Goal: Navigation & Orientation: Find specific page/section

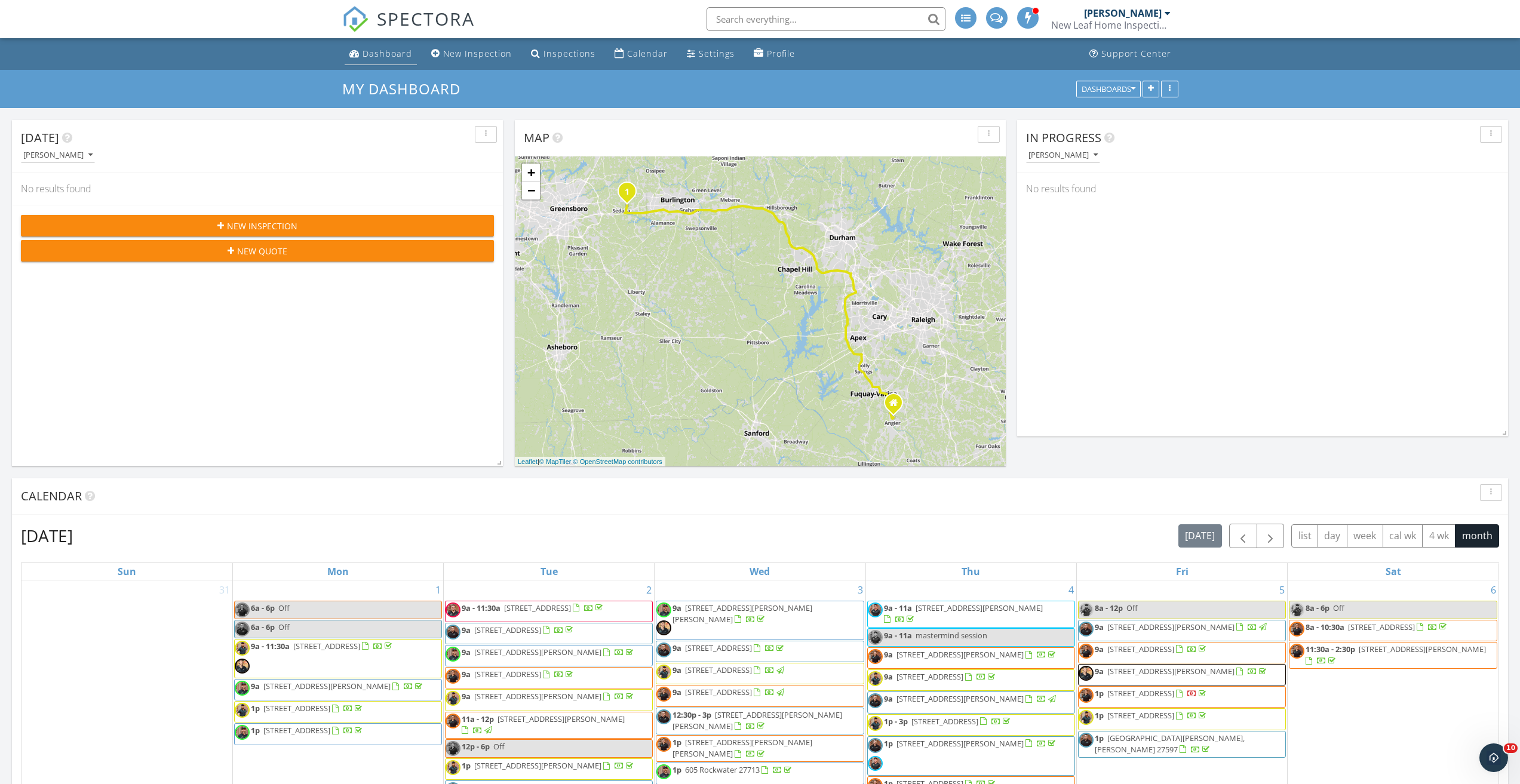
click at [400, 48] on div "Dashboard" at bounding box center [387, 53] width 50 height 12
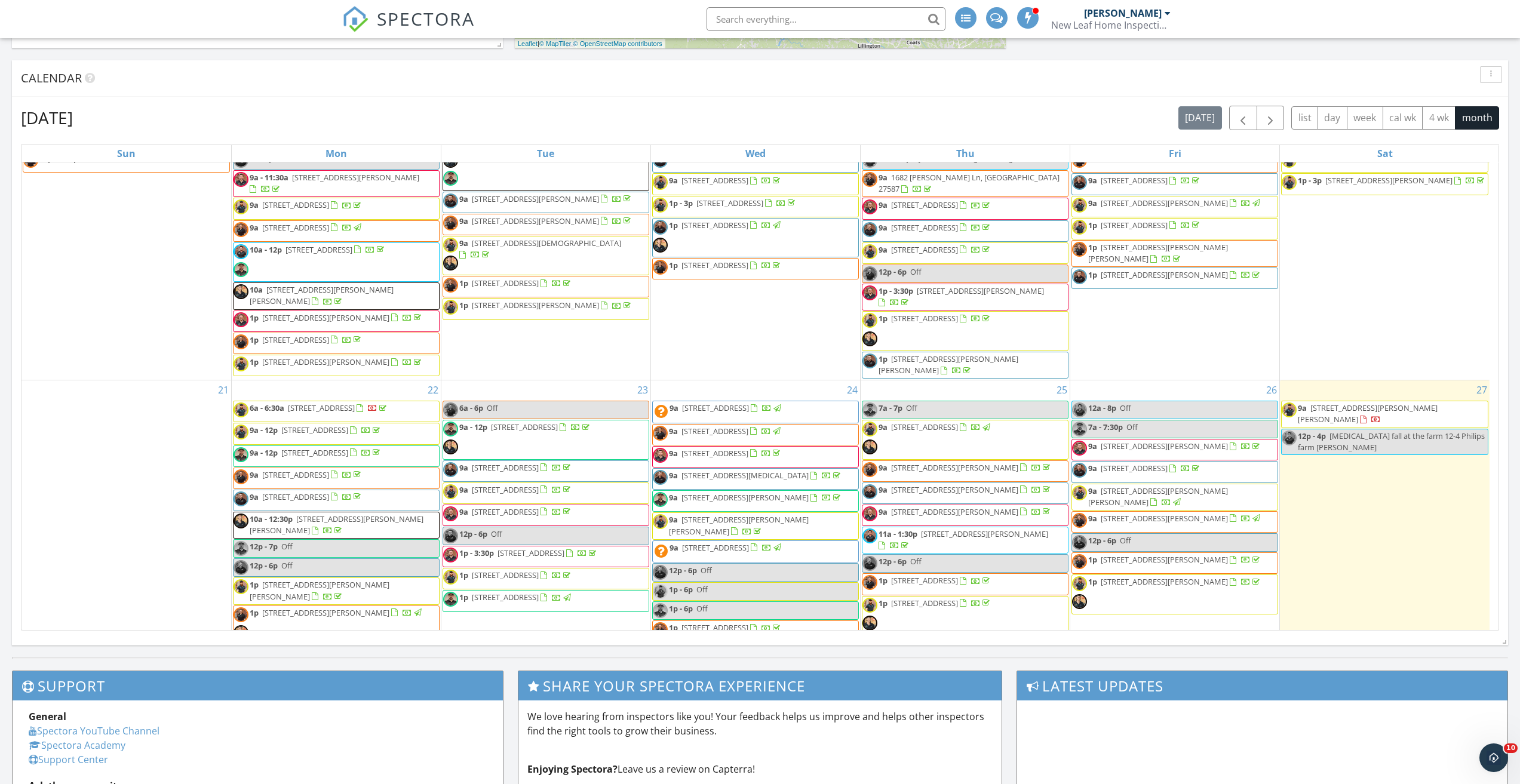
scroll to position [909, 0]
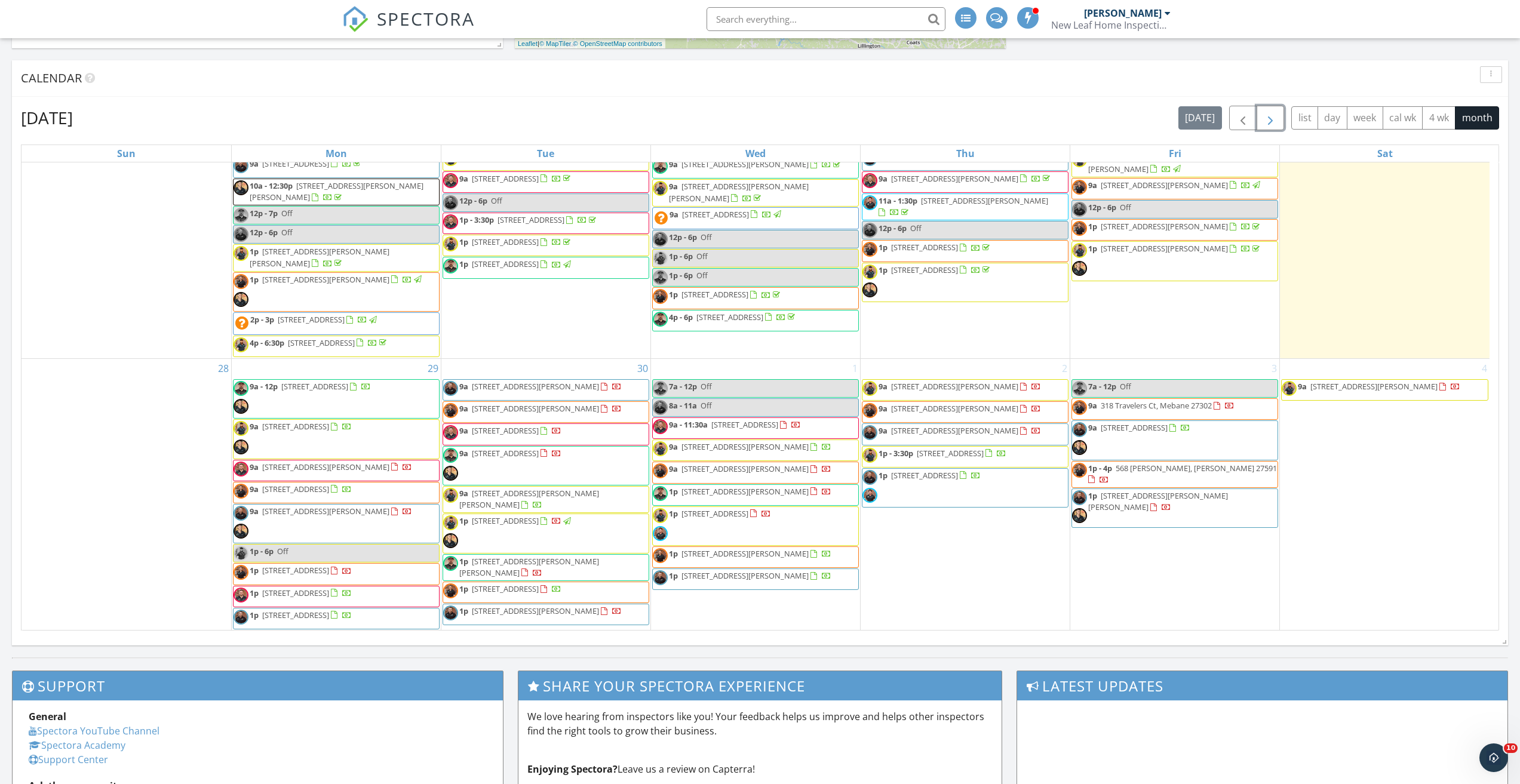
click at [1272, 116] on span "button" at bounding box center [1270, 118] width 14 height 14
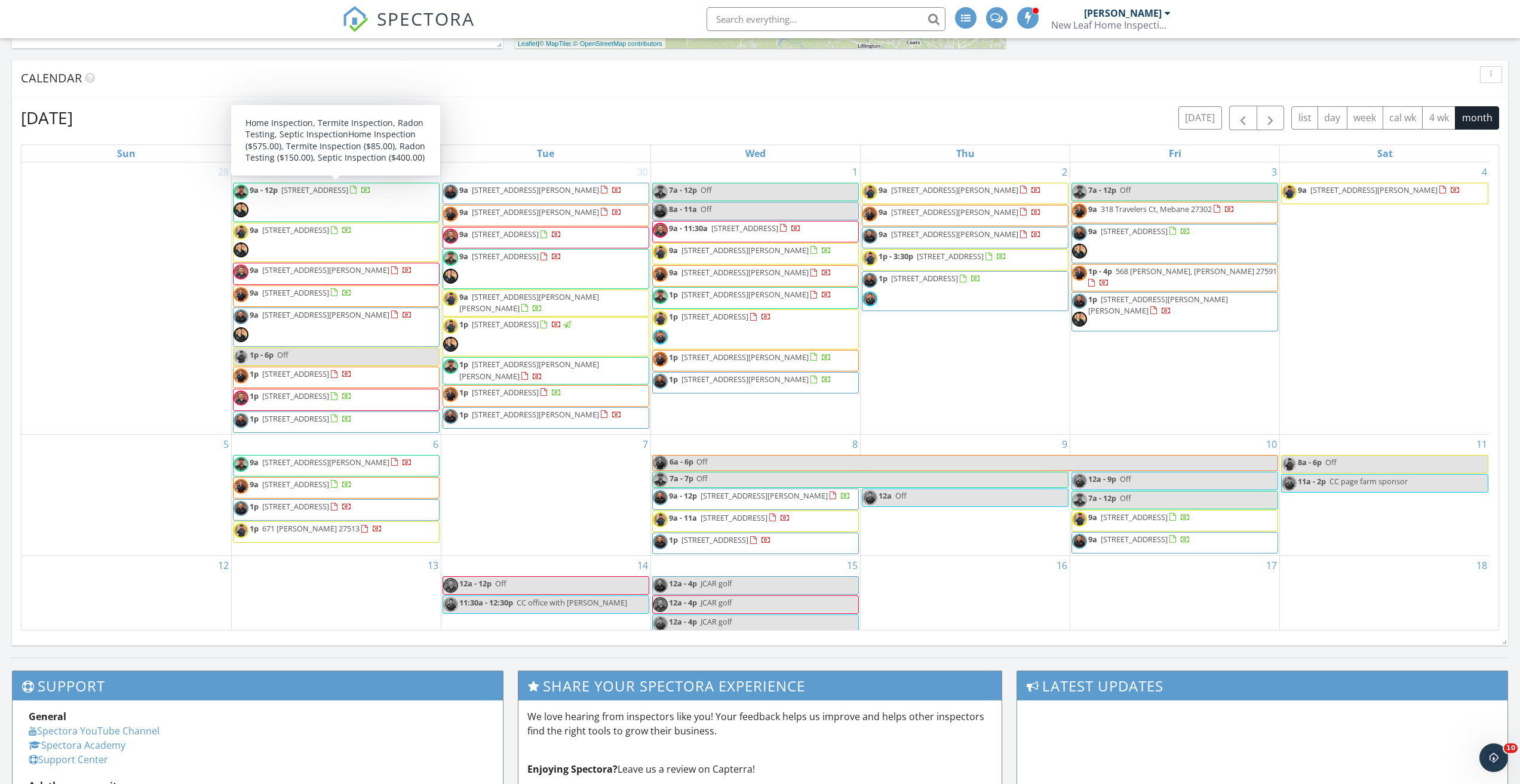
click at [732, 21] on input "text" at bounding box center [826, 19] width 239 height 24
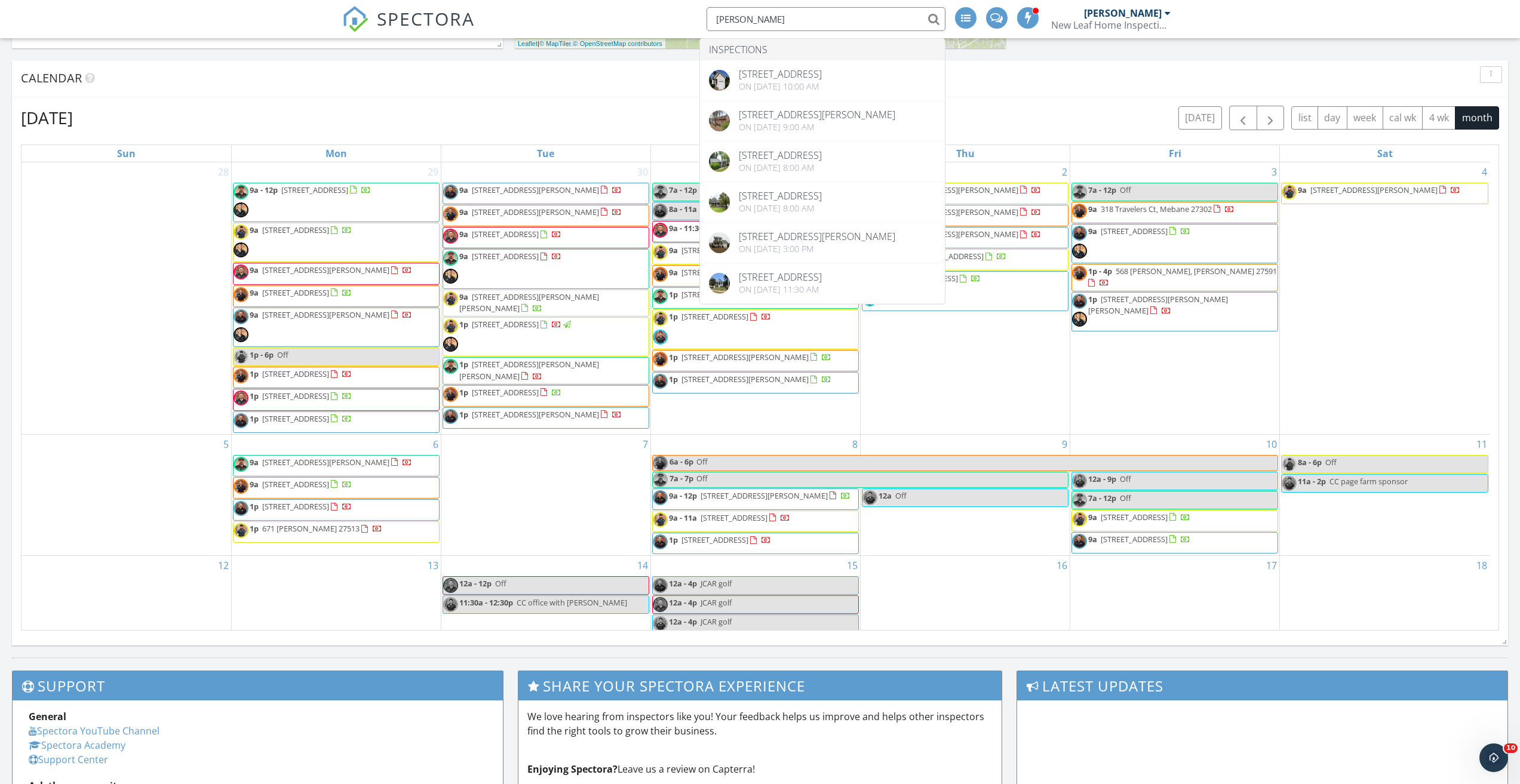
type input "[PERSON_NAME]"
click at [395, 17] on span "SPECTORA" at bounding box center [426, 19] width 98 height 25
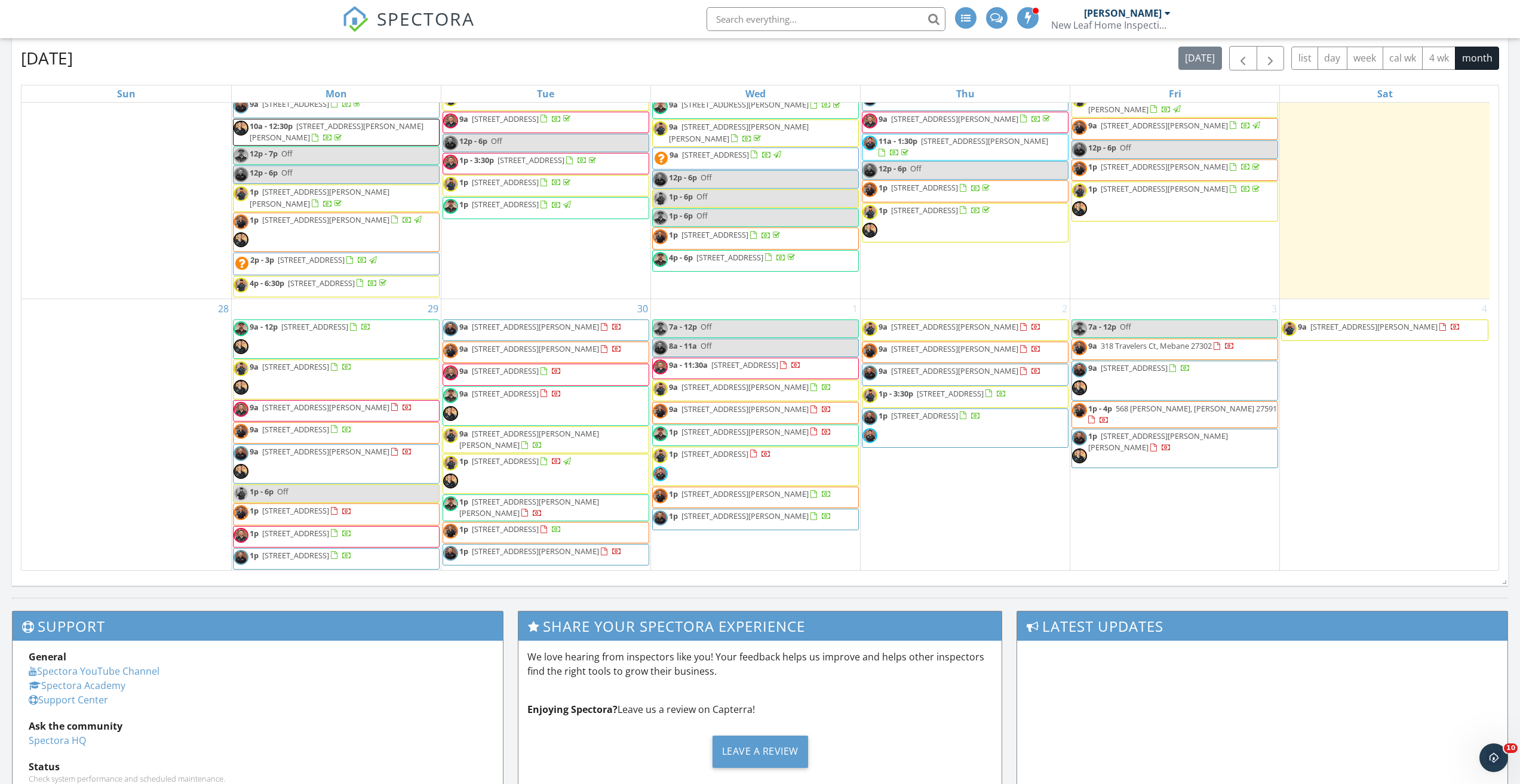
scroll to position [909, 0]
click at [429, 11] on span "SPECTORA" at bounding box center [426, 19] width 98 height 25
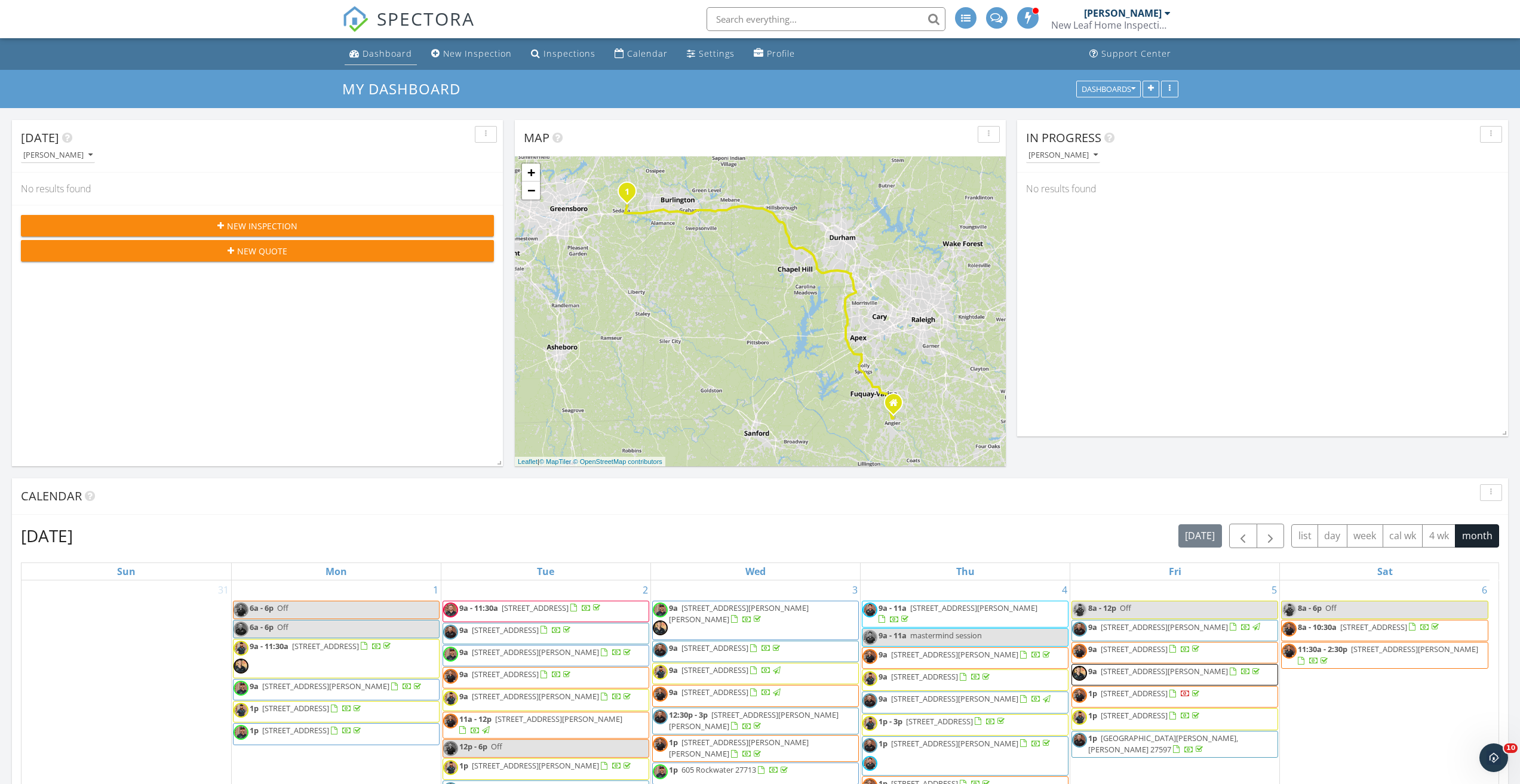
click at [396, 51] on div "Dashboard" at bounding box center [387, 53] width 50 height 12
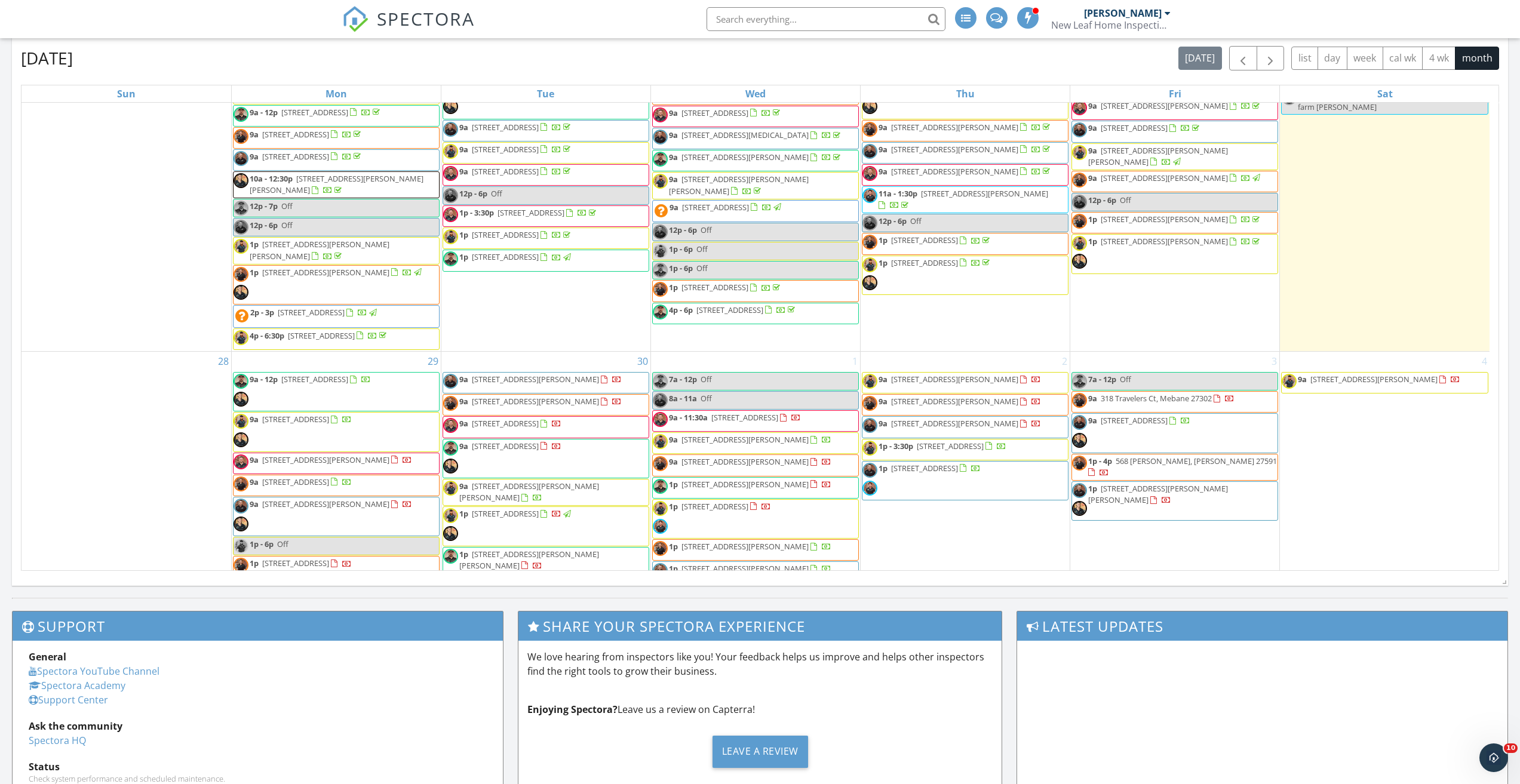
scroll to position [849, 0]
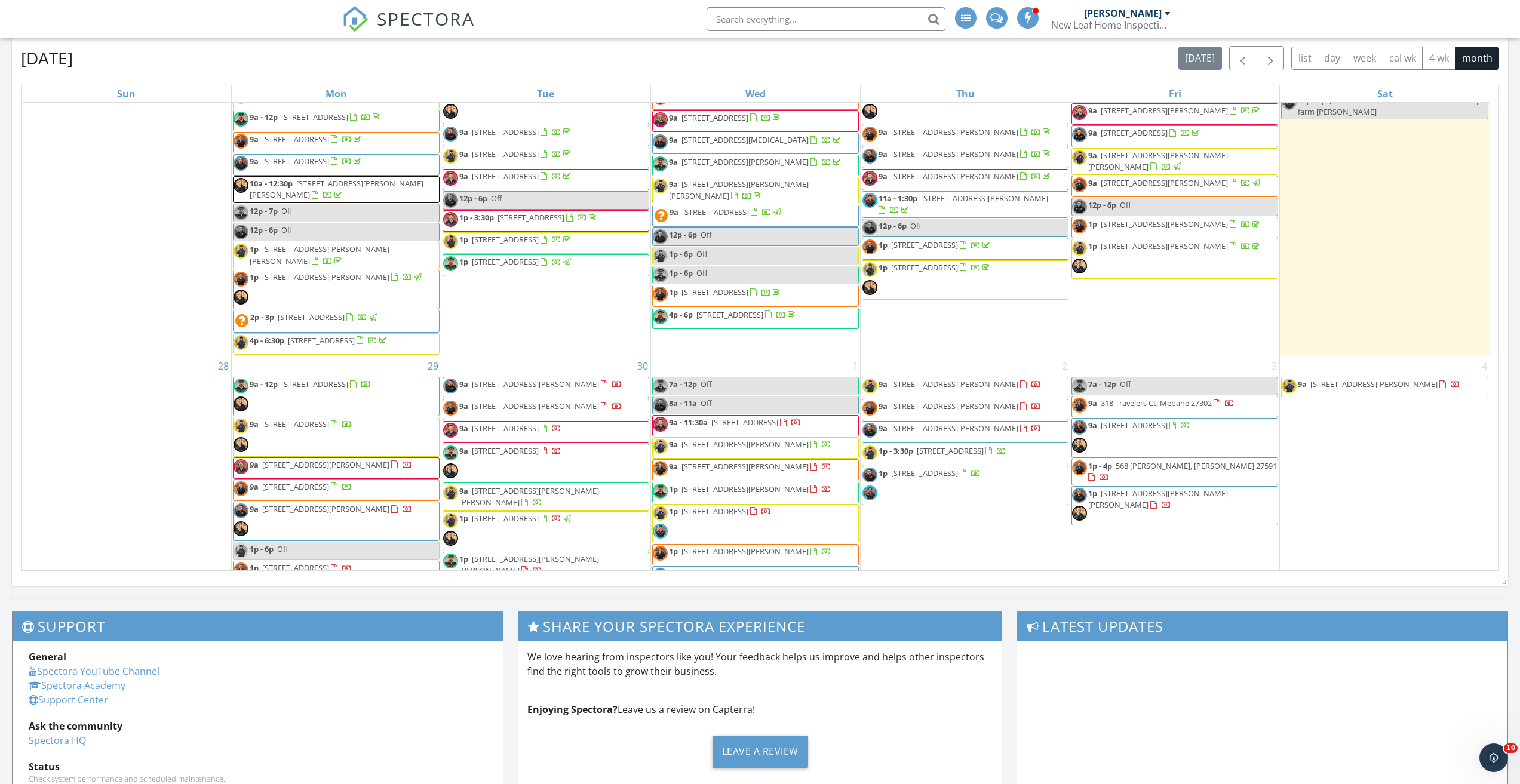
click at [468, 18] on span "SPECTORA" at bounding box center [426, 19] width 98 height 25
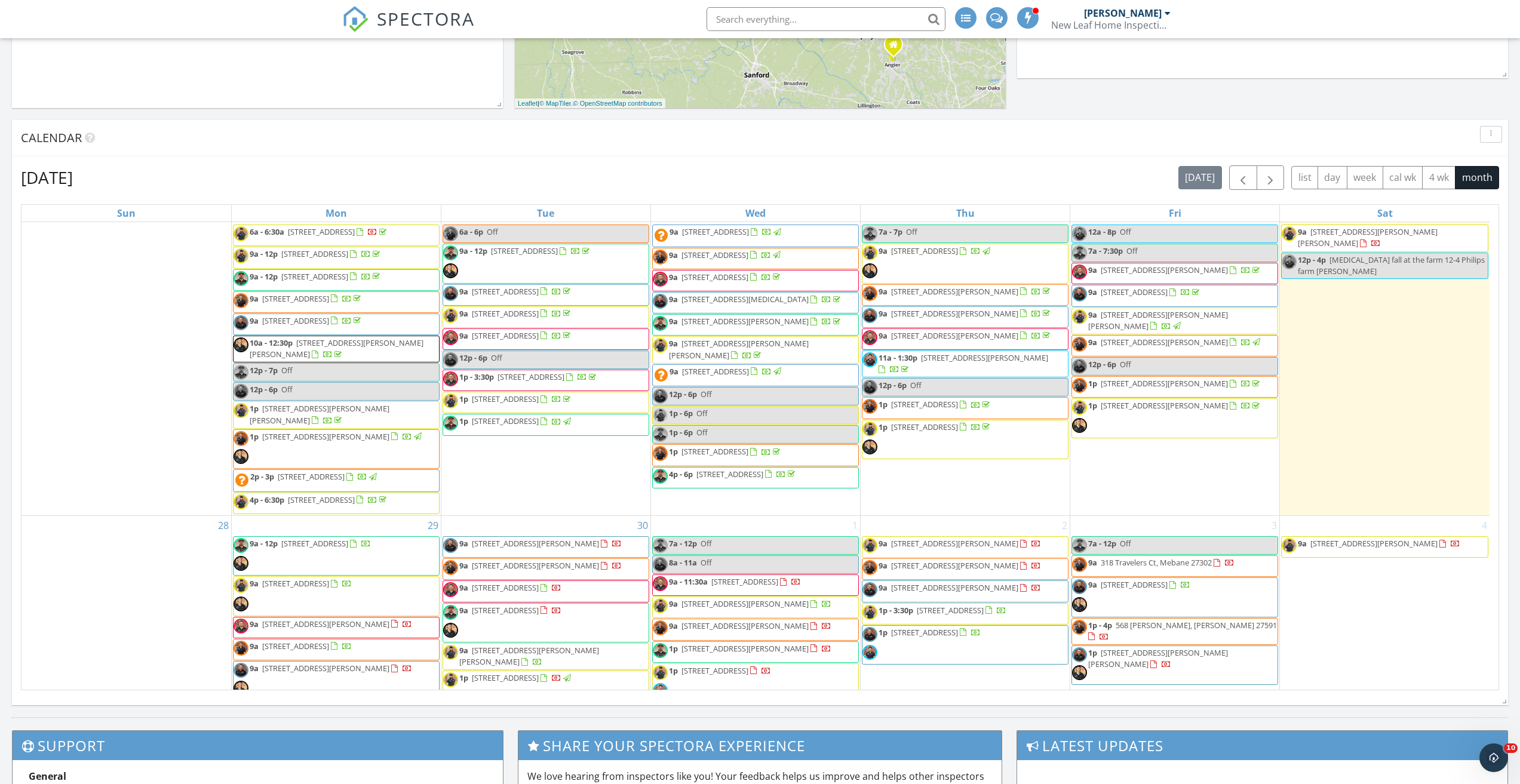
scroll to position [909, 0]
